Goal: Task Accomplishment & Management: Use online tool/utility

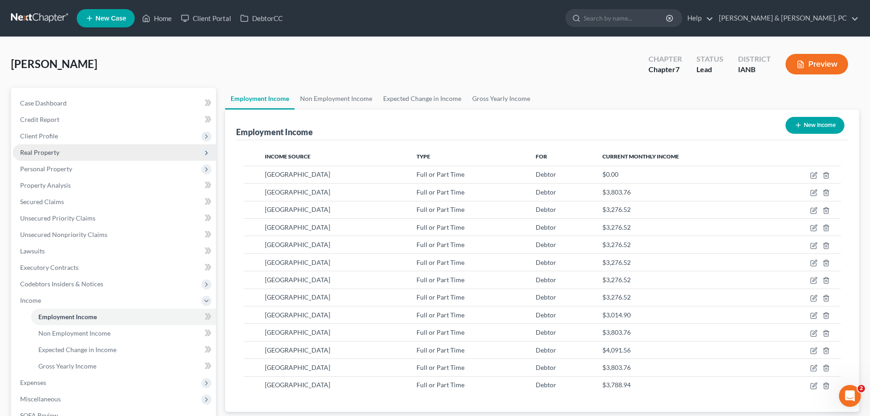
scroll to position [170, 359]
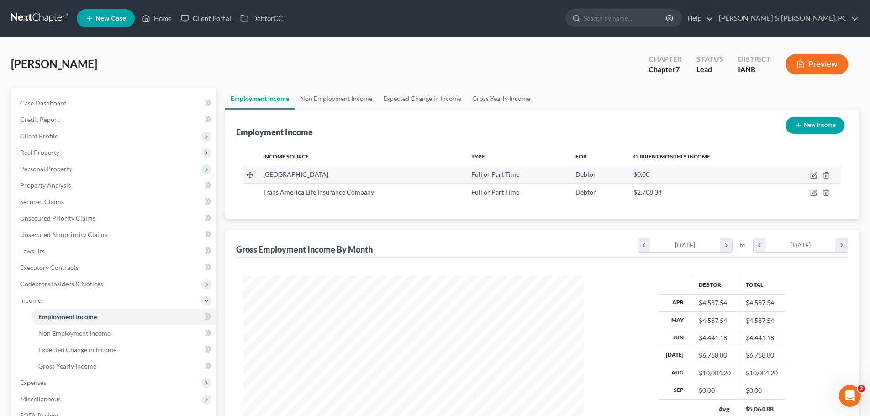
click at [291, 173] on span "[GEOGRAPHIC_DATA]" at bounding box center [295, 174] width 65 height 8
click at [812, 176] on icon "button" at bounding box center [813, 175] width 7 height 7
select select "0"
select select "16"
select select "2"
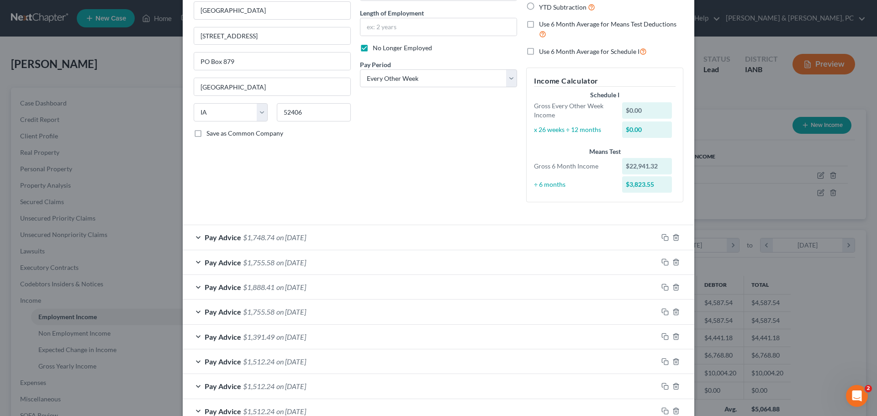
scroll to position [91, 0]
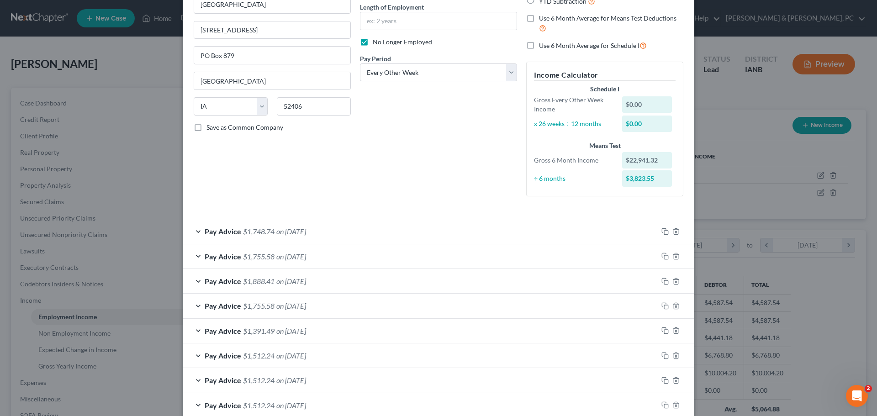
click at [197, 230] on div "Pay Advice $1,748.74 on [DATE]" at bounding box center [420, 231] width 475 height 24
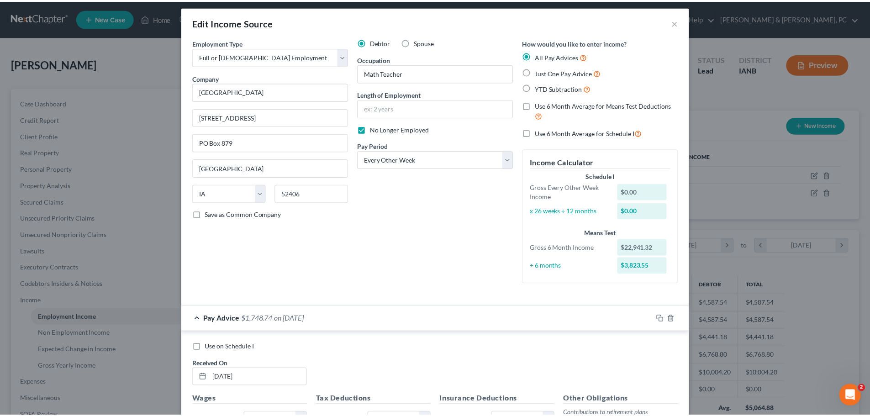
scroll to position [0, 0]
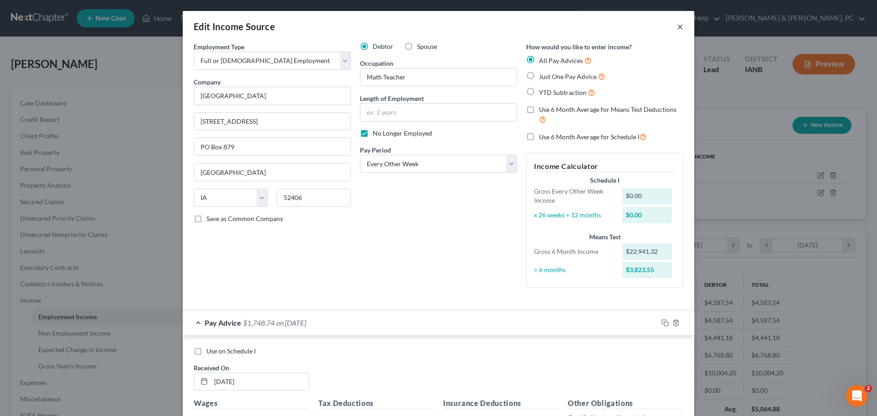
click at [677, 27] on button "×" at bounding box center [680, 26] width 6 height 11
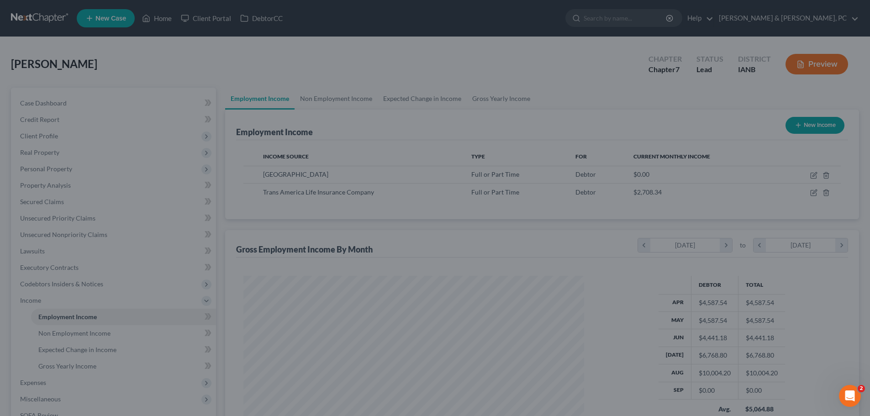
scroll to position [456367, 456179]
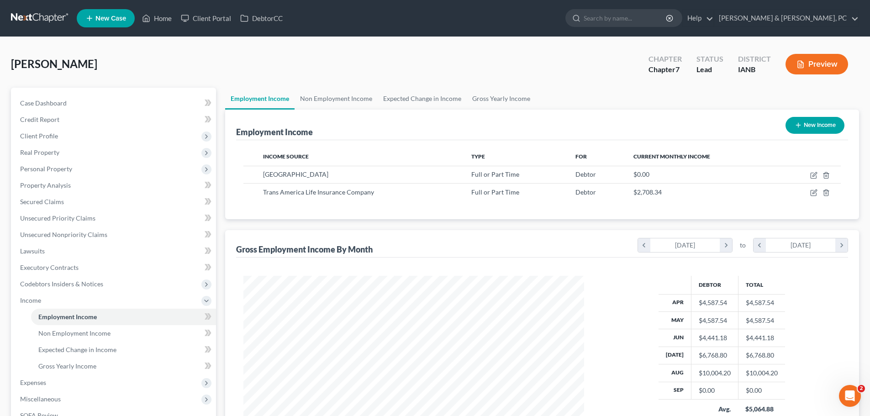
click at [657, 106] on ul "Employment Income Non Employment Income Expected Change in Income Gross Yearly …" at bounding box center [542, 99] width 634 height 22
